Goal: Find specific page/section: Find specific page/section

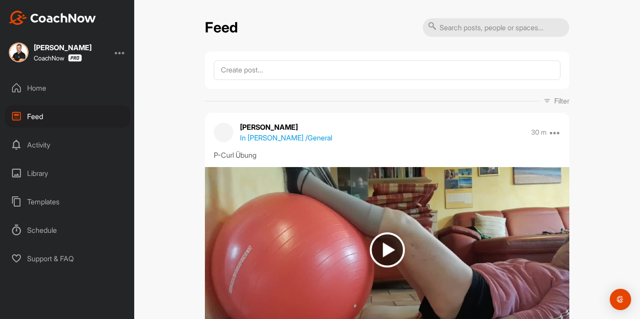
click at [563, 101] on p "Filter" at bounding box center [561, 101] width 15 height 11
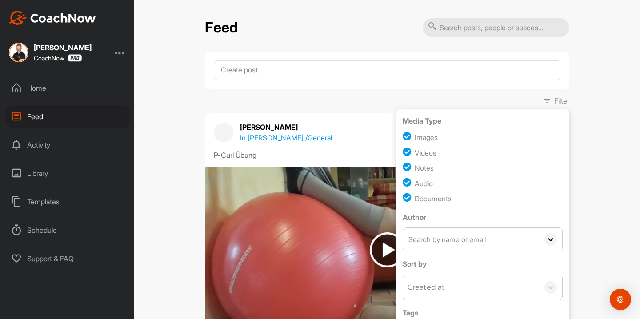
click at [434, 239] on input "text" at bounding box center [471, 239] width 136 height 23
type input "m"
click at [551, 239] on icon at bounding box center [550, 239] width 12 height 12
click at [488, 243] on input "[PERSON_NAME]" at bounding box center [471, 239] width 136 height 23
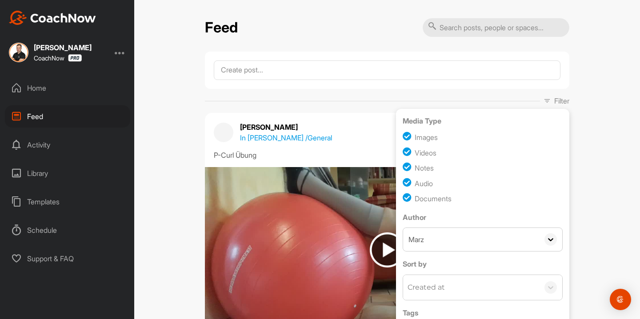
type input "Marz"
click at [43, 90] on div "Home" at bounding box center [67, 88] width 125 height 22
